Goal: Communication & Community: Ask a question

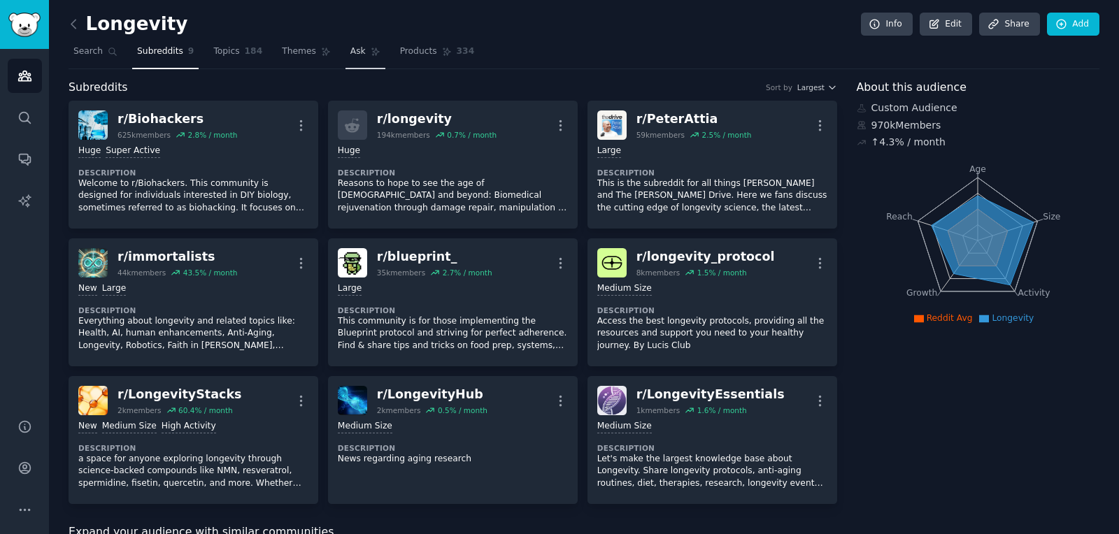
click at [348, 53] on link "Ask" at bounding box center [365, 55] width 40 height 29
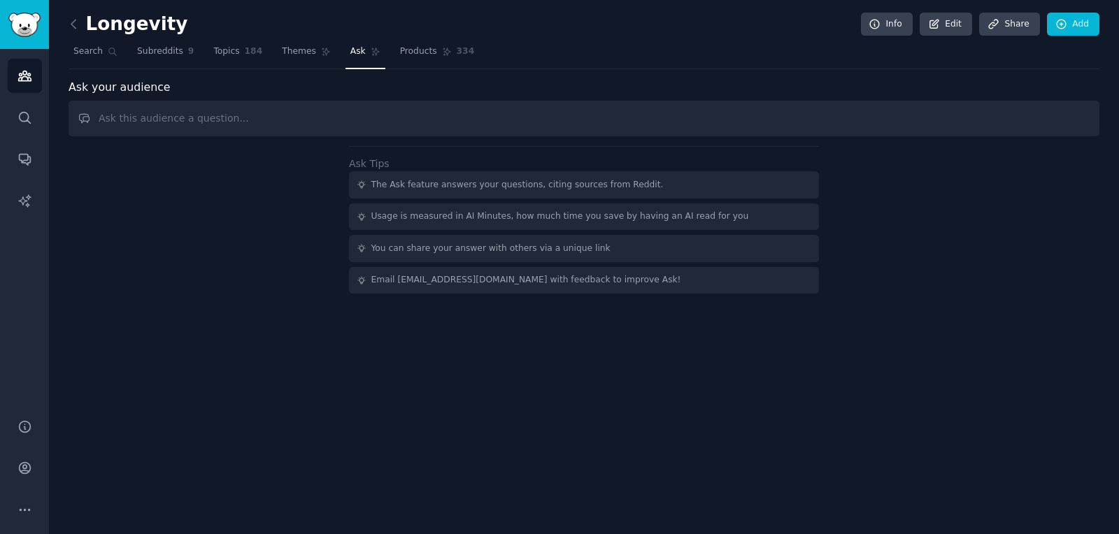
click at [252, 113] on input "text" at bounding box center [584, 119] width 1031 height 36
type input "d"
type input "i"
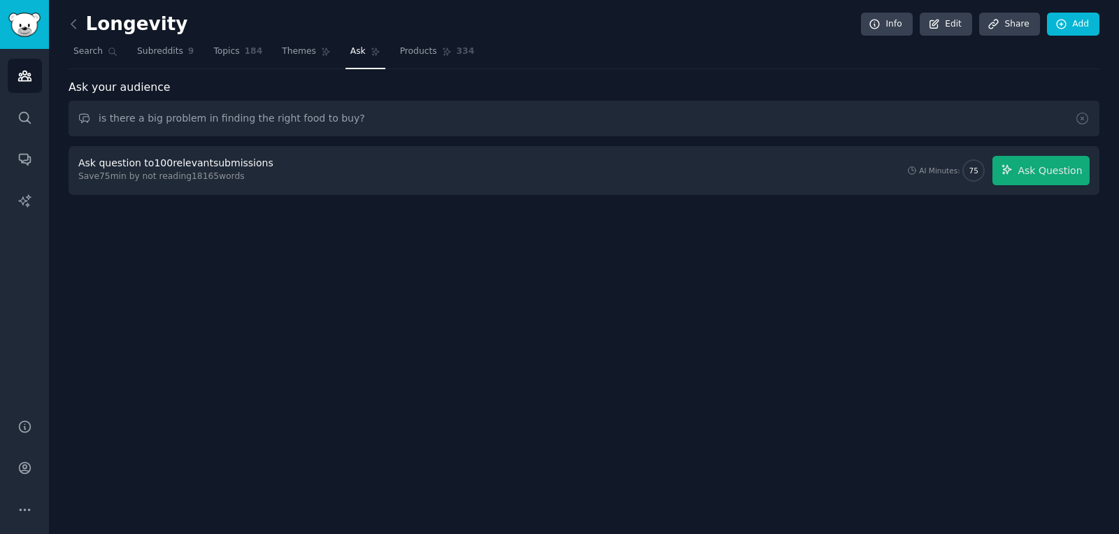
click at [218, 117] on input "is there a big problem in finding the right food to buy?" at bounding box center [584, 119] width 1031 height 36
click at [1034, 170] on span "Ask Question" at bounding box center [1050, 171] width 64 height 15
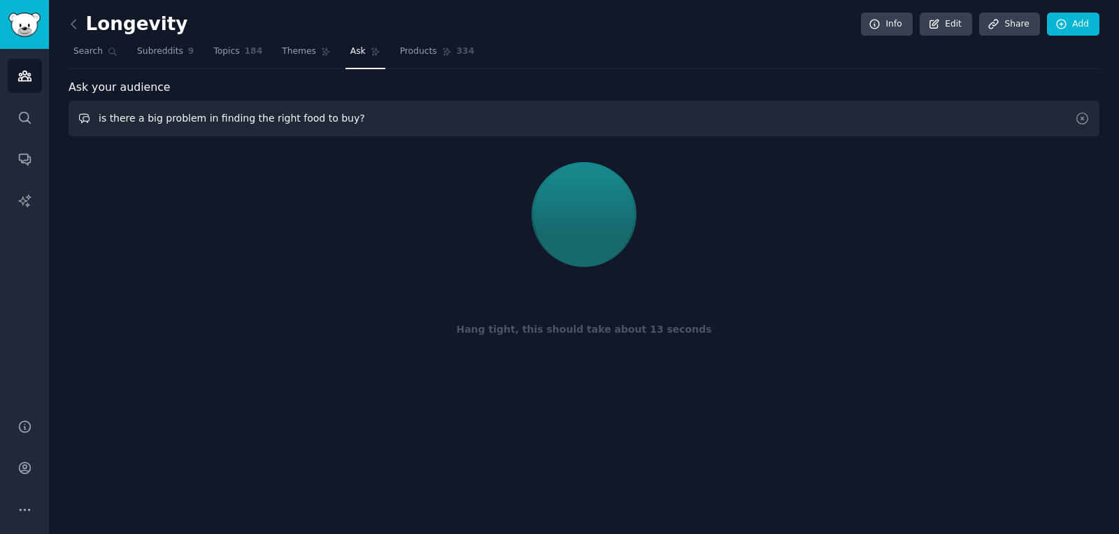
click at [218, 121] on input "is there a big problem in finding the right food to buy?" at bounding box center [584, 119] width 1031 height 36
click at [388, 118] on input "is there a big problem in finding the right food to buy?" at bounding box center [584, 119] width 1031 height 36
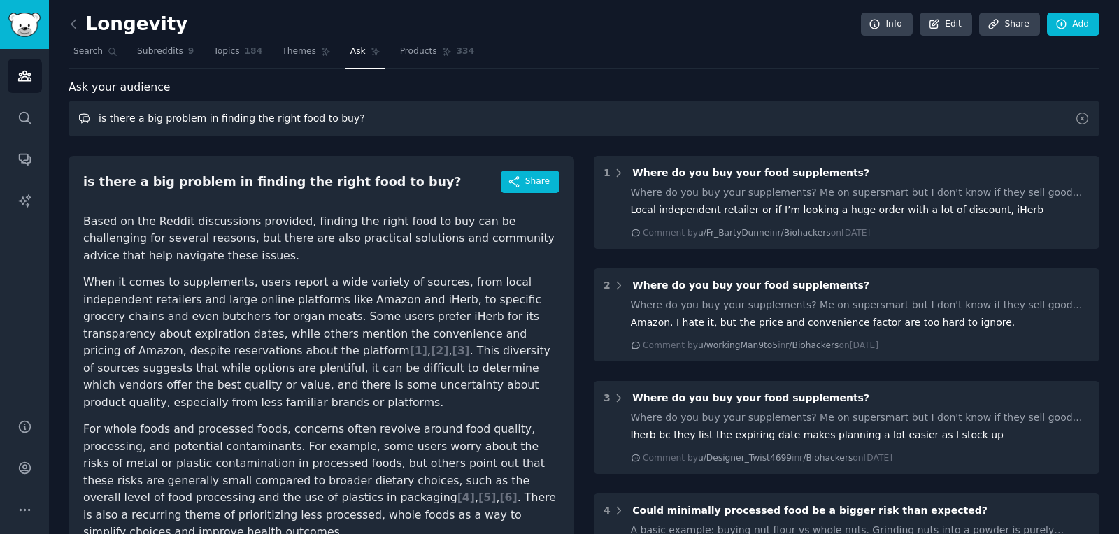
click at [212, 117] on input "is there a big problem in finding the right food to buy?" at bounding box center [584, 119] width 1031 height 36
click at [371, 115] on input "is there a big problem in understandin the right food to buy?" at bounding box center [584, 119] width 1031 height 36
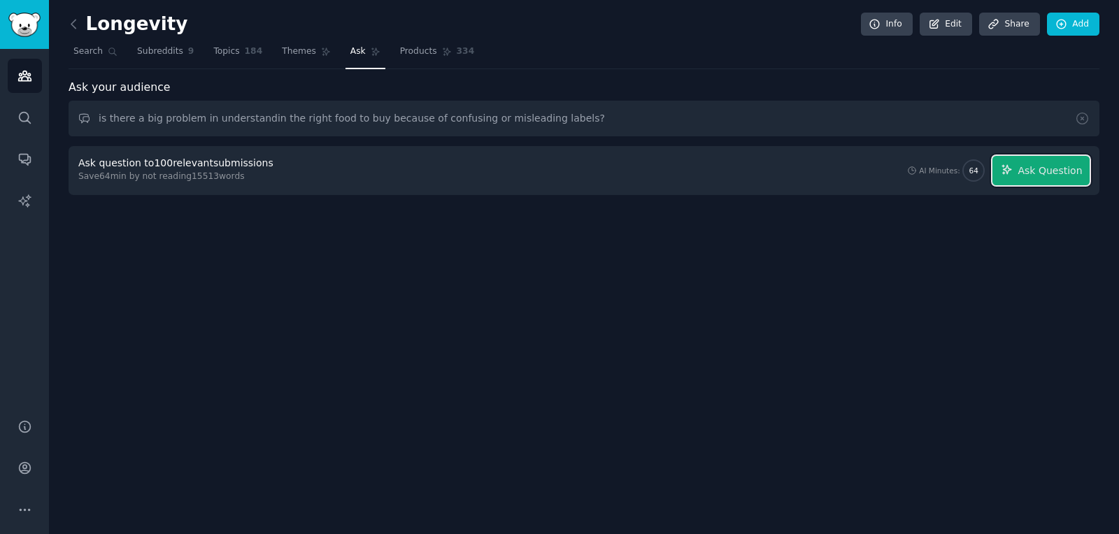
click at [1064, 169] on span "Ask Question" at bounding box center [1050, 171] width 64 height 15
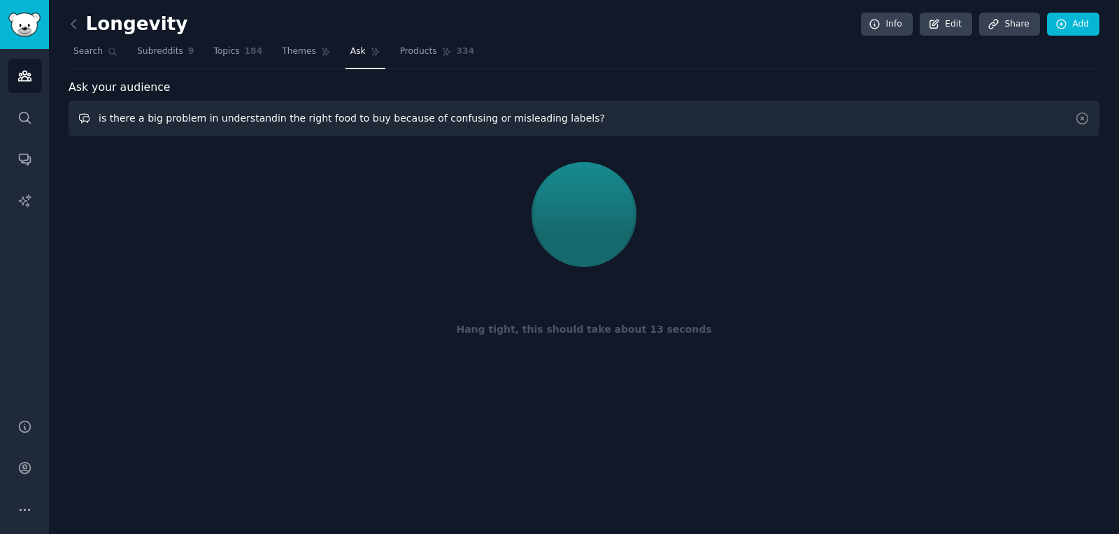
click at [482, 116] on input "is there a big problem in understandin the right food to buy because of confusi…" at bounding box center [584, 119] width 1031 height 36
click at [581, 116] on input "is there a big problem in understandin the right food to buy because of confusi…" at bounding box center [584, 119] width 1031 height 36
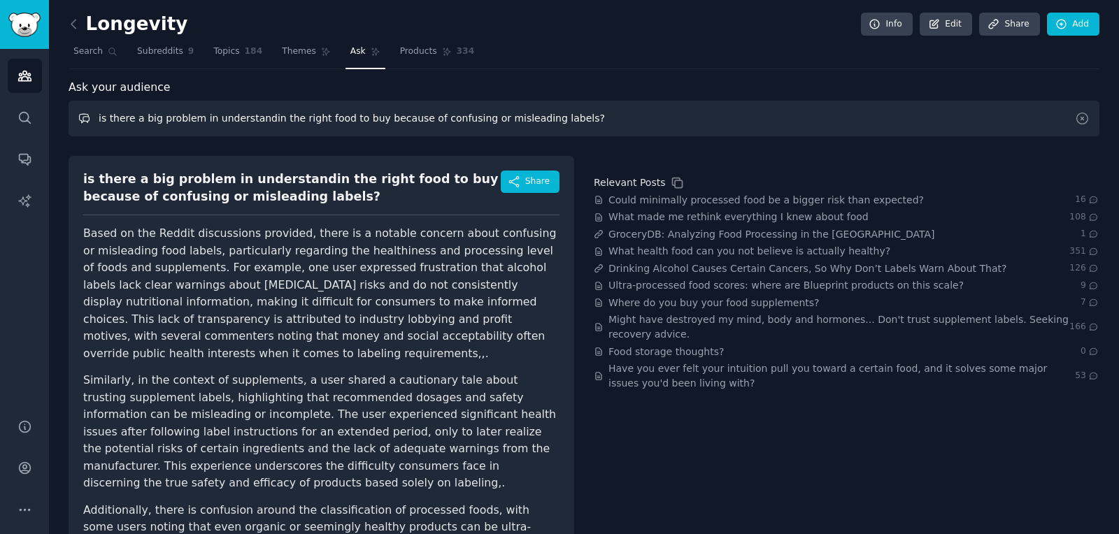
click at [581, 116] on input "is there a big problem in understandin the right food to buy because of confusi…" at bounding box center [584, 119] width 1031 height 36
paste input "Is there any space for building a mobile app that helps people scan labels and …"
type input "Is there any space for building a mobile app that helps people scan labels and …"
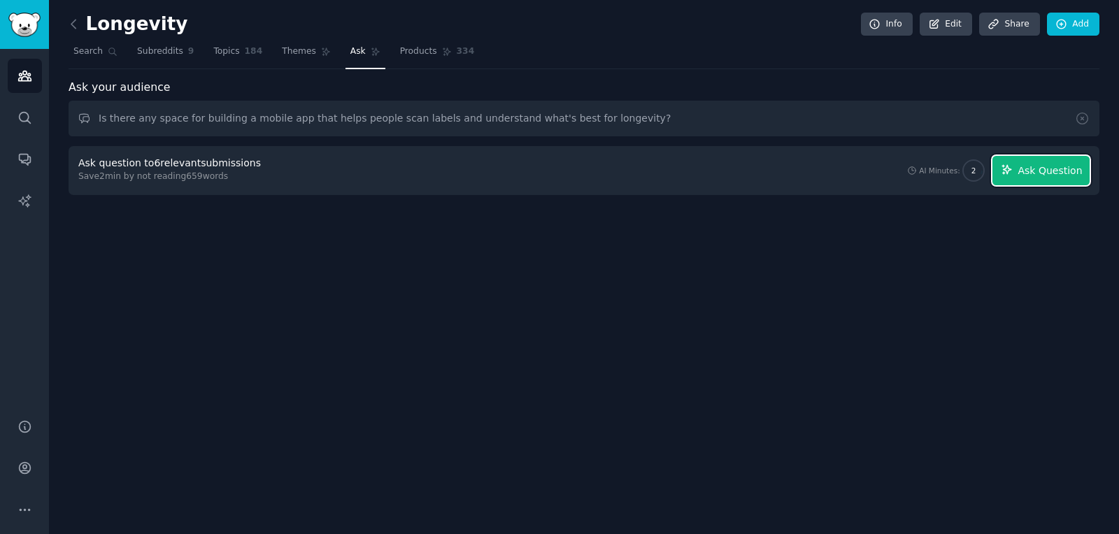
click at [1038, 168] on span "Ask Question" at bounding box center [1050, 171] width 64 height 15
